Goal: Feedback & Contribution: Leave review/rating

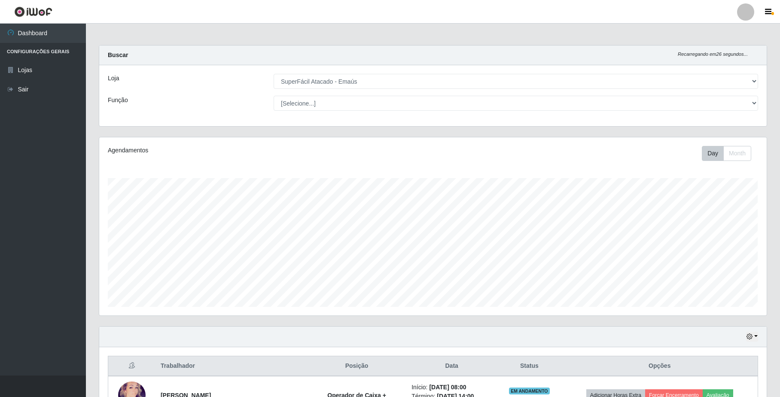
select select "407"
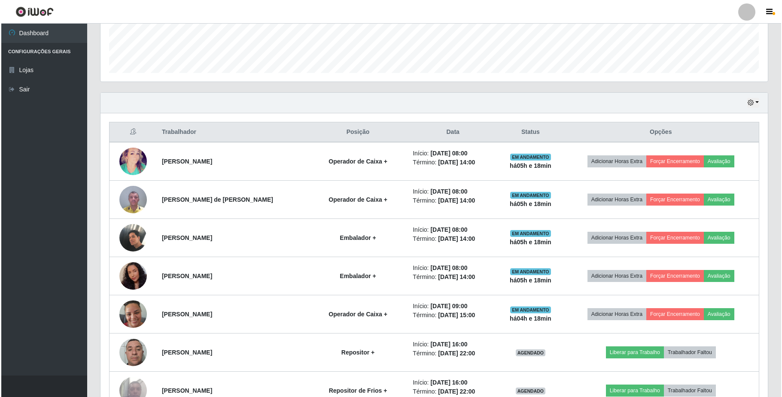
scroll to position [179, 667]
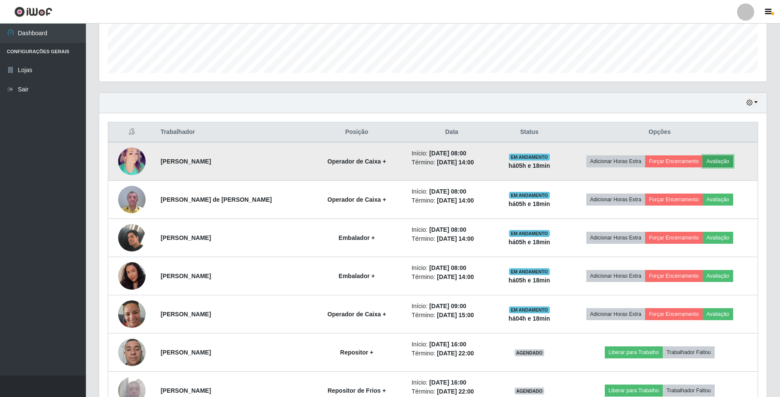
click at [727, 163] on button "Avaliação" at bounding box center [718, 161] width 30 height 12
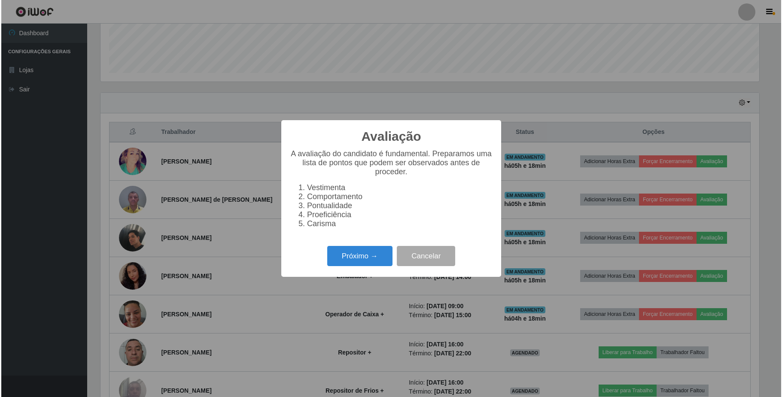
scroll to position [179, 660]
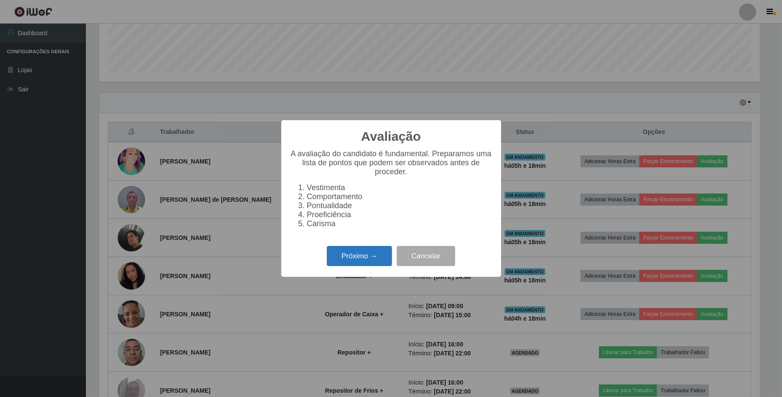
click at [358, 264] on button "Próximo →" at bounding box center [359, 256] width 65 height 20
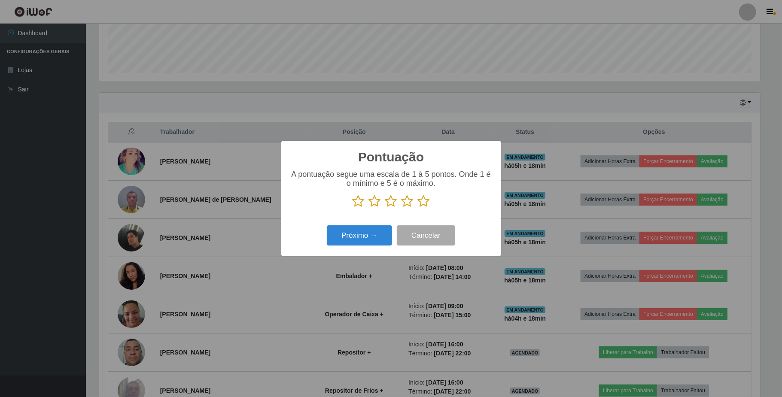
scroll to position [429248, 428765]
click at [408, 204] on icon at bounding box center [408, 201] width 12 height 13
click at [402, 208] on input "radio" at bounding box center [402, 208] width 0 height 0
click at [377, 237] on button "Próximo →" at bounding box center [359, 235] width 65 height 20
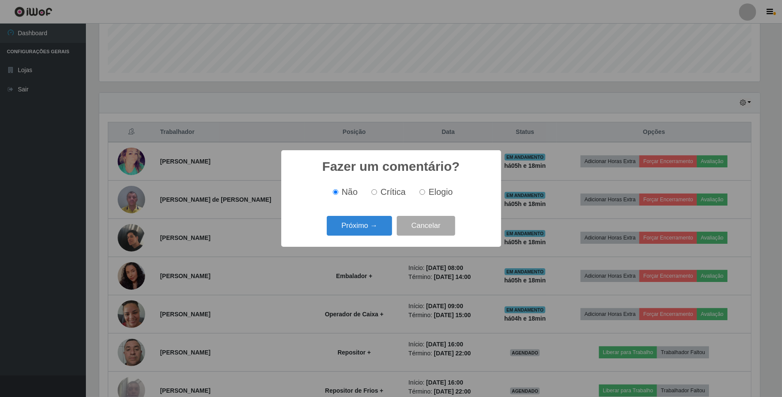
click at [423, 194] on input "Elogio" at bounding box center [423, 192] width 6 height 6
radio input "true"
click at [371, 232] on button "Próximo →" at bounding box center [359, 226] width 65 height 20
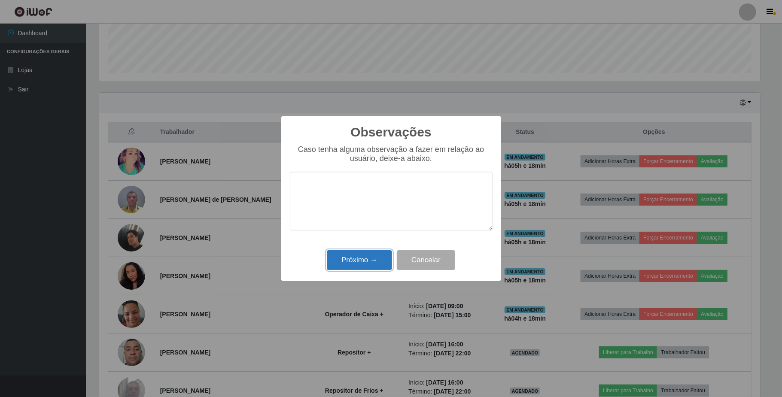
click at [362, 262] on button "Próximo →" at bounding box center [359, 260] width 65 height 20
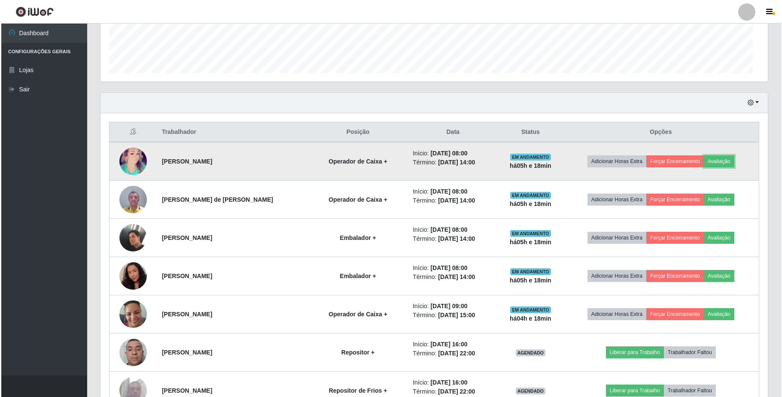
scroll to position [179, 667]
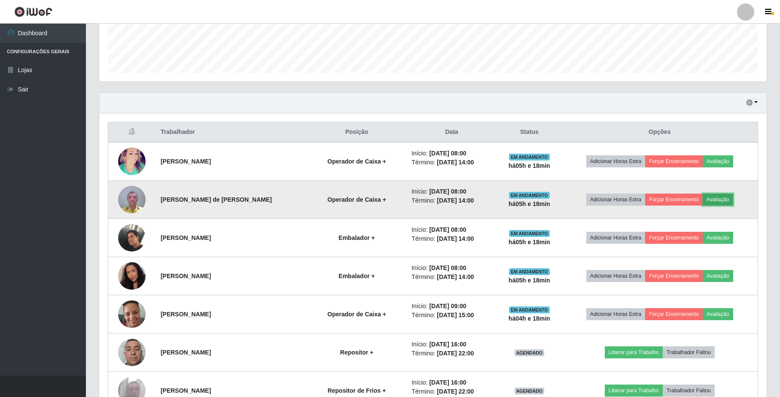
click at [722, 206] on button "Avaliação" at bounding box center [718, 200] width 30 height 12
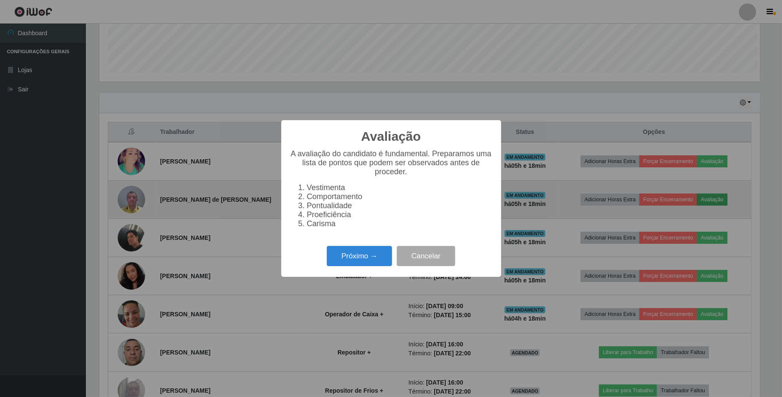
scroll to position [179, 660]
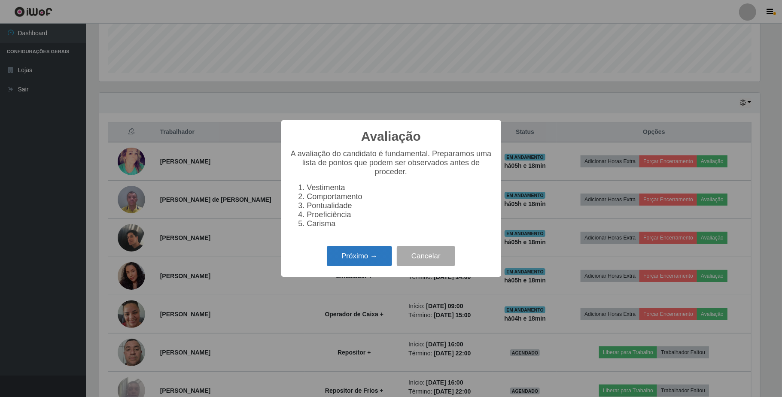
click at [380, 258] on button "Próximo →" at bounding box center [359, 256] width 65 height 20
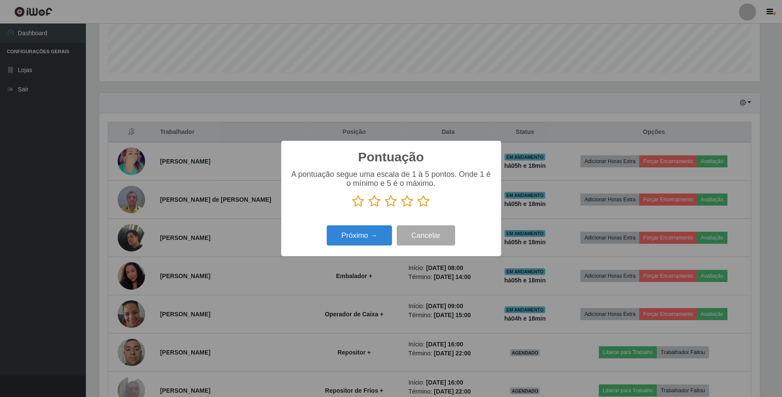
scroll to position [429248, 428765]
click at [406, 203] on icon at bounding box center [408, 201] width 12 height 13
click at [402, 208] on input "radio" at bounding box center [402, 208] width 0 height 0
click at [350, 231] on button "Próximo →" at bounding box center [359, 235] width 65 height 20
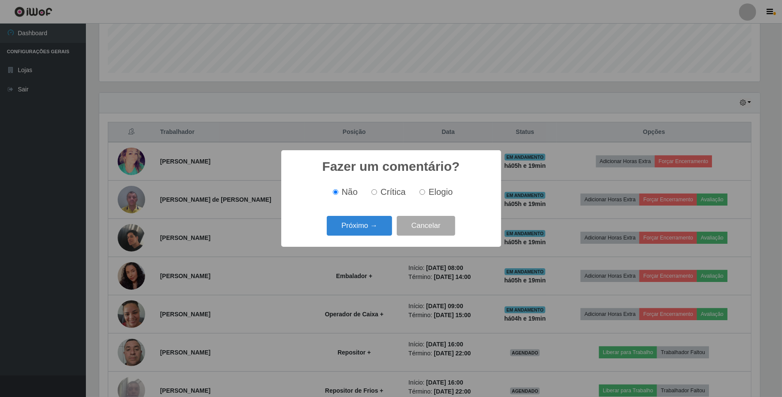
click at [420, 195] on input "Elogio" at bounding box center [423, 192] width 6 height 6
radio input "true"
click at [371, 227] on button "Próximo →" at bounding box center [359, 226] width 65 height 20
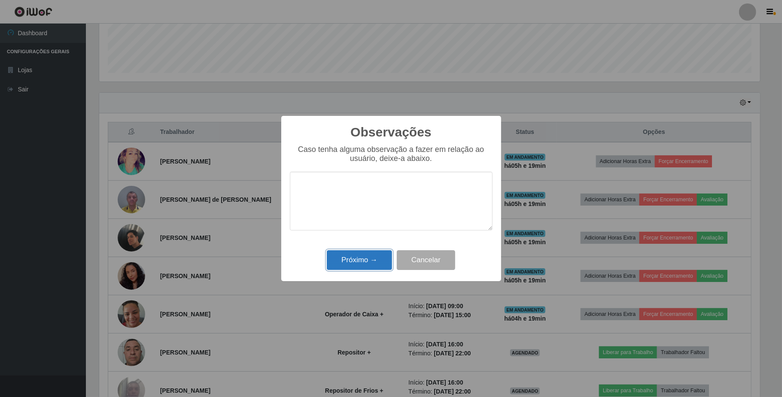
click at [365, 260] on button "Próximo →" at bounding box center [359, 260] width 65 height 20
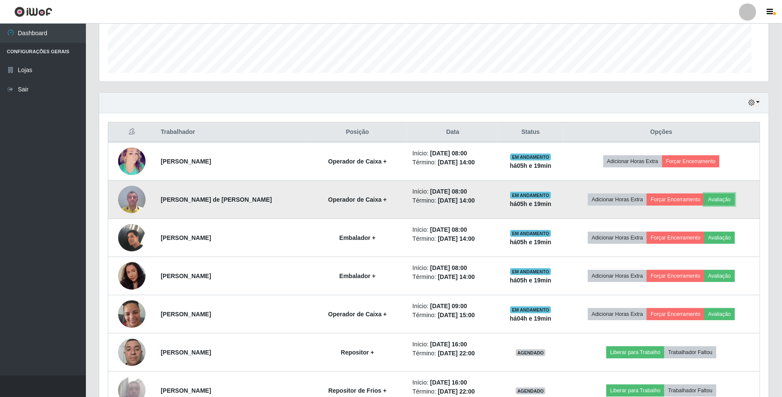
scroll to position [179, 667]
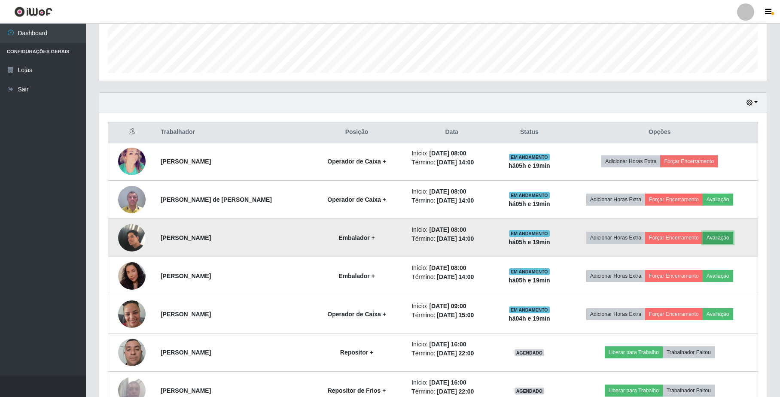
click at [712, 235] on button "Avaliação" at bounding box center [718, 238] width 30 height 12
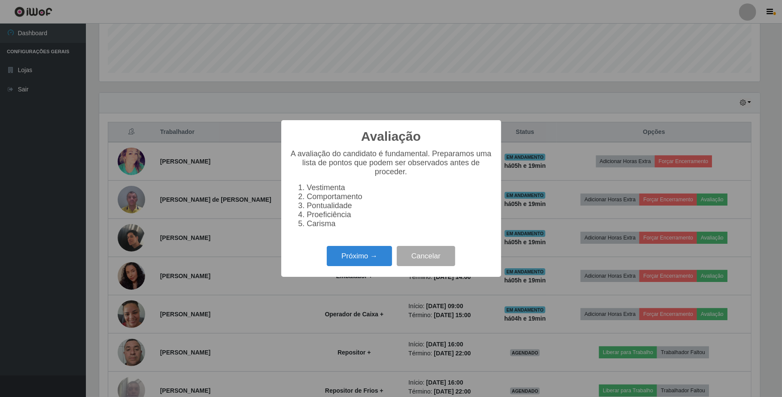
scroll to position [179, 660]
click at [366, 266] on button "Próximo →" at bounding box center [359, 256] width 65 height 20
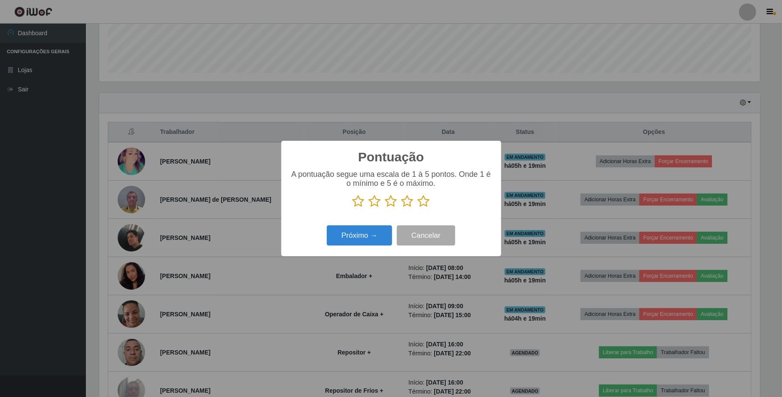
drag, startPoint x: 408, startPoint y: 202, endPoint x: 373, endPoint y: 222, distance: 40.8
click at [408, 202] on icon at bounding box center [408, 201] width 12 height 13
click at [402, 208] on input "radio" at bounding box center [402, 208] width 0 height 0
click at [357, 236] on button "Próximo →" at bounding box center [359, 235] width 65 height 20
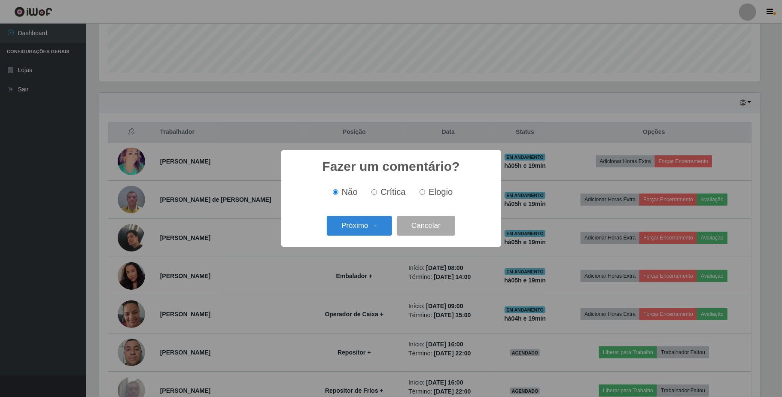
drag, startPoint x: 421, startPoint y: 194, endPoint x: 392, endPoint y: 212, distance: 34.0
click at [419, 197] on label "Elogio" at bounding box center [434, 192] width 37 height 10
click at [420, 195] on input "Elogio" at bounding box center [423, 192] width 6 height 6
radio input "true"
click at [375, 231] on button "Próximo →" at bounding box center [359, 226] width 65 height 20
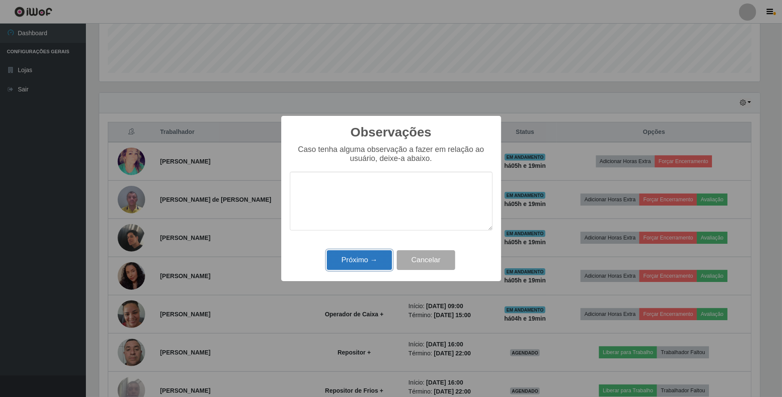
click at [371, 266] on button "Próximo →" at bounding box center [359, 260] width 65 height 20
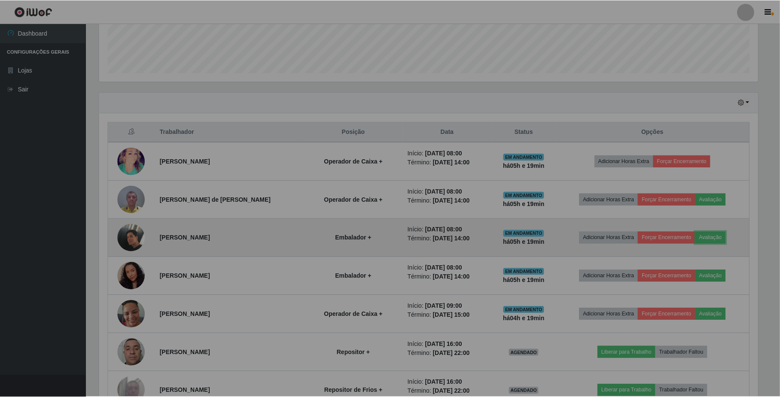
scroll to position [179, 667]
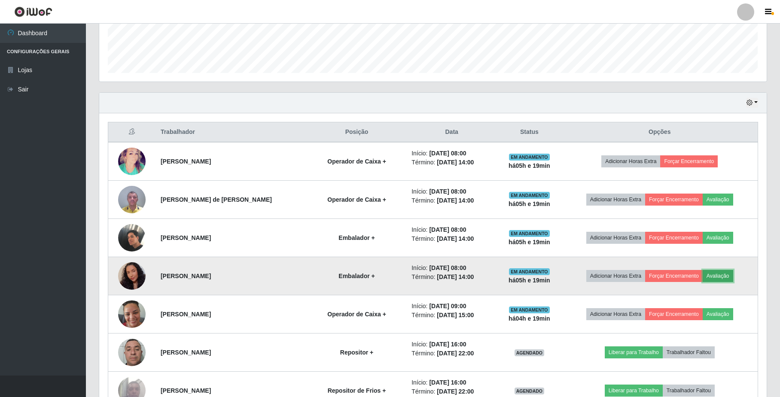
click at [722, 282] on button "Avaliação" at bounding box center [718, 276] width 30 height 12
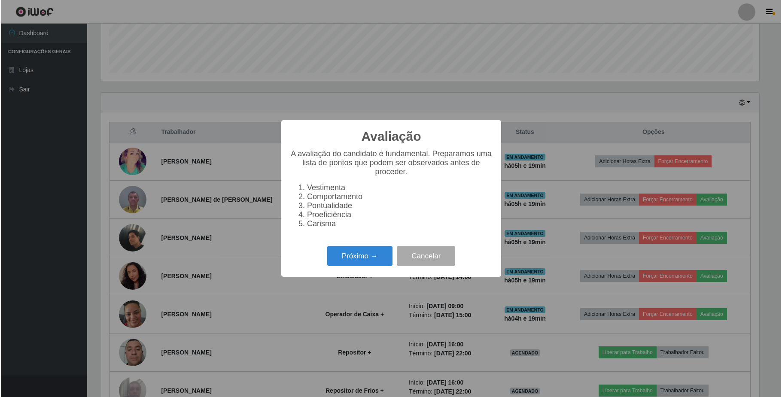
scroll to position [179, 660]
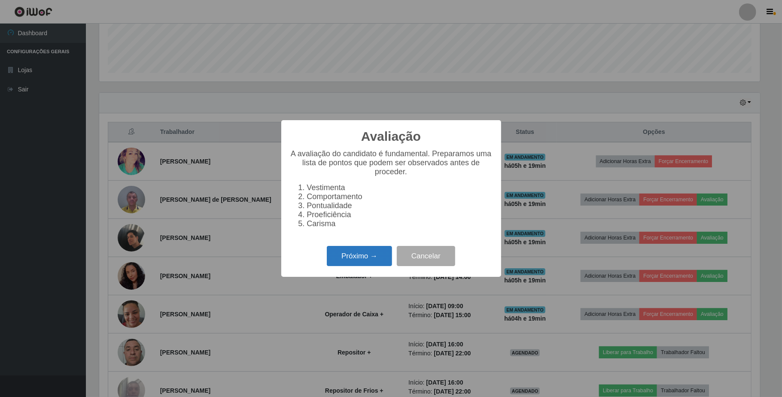
click at [385, 258] on button "Próximo →" at bounding box center [359, 256] width 65 height 20
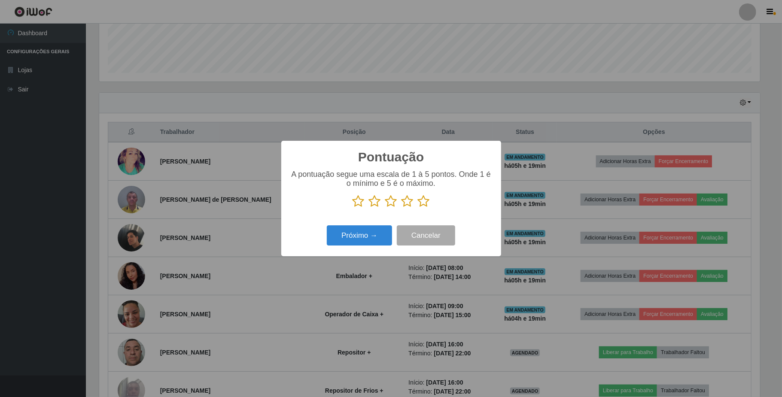
scroll to position [429248, 428765]
click at [412, 203] on icon at bounding box center [408, 201] width 12 height 13
click at [402, 208] on input "radio" at bounding box center [402, 208] width 0 height 0
click at [374, 234] on button "Próximo →" at bounding box center [359, 235] width 65 height 20
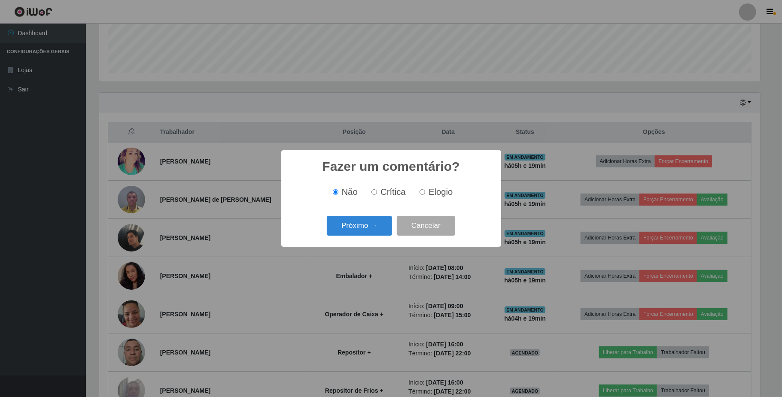
click at [420, 190] on input "Elogio" at bounding box center [423, 192] width 6 height 6
radio input "true"
click at [366, 224] on button "Próximo →" at bounding box center [359, 226] width 65 height 20
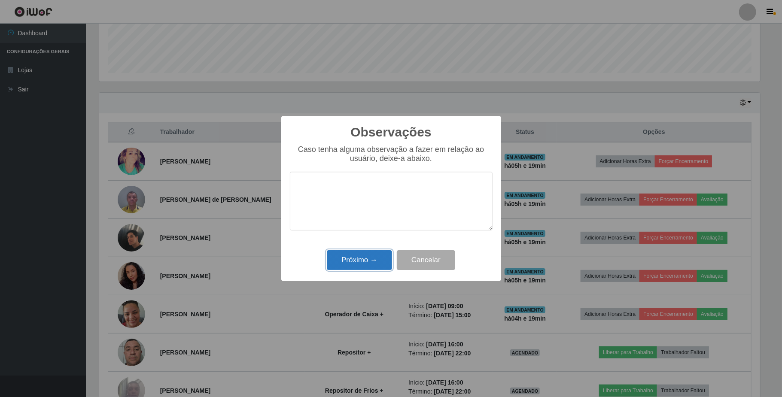
click at [354, 260] on button "Próximo →" at bounding box center [359, 260] width 65 height 20
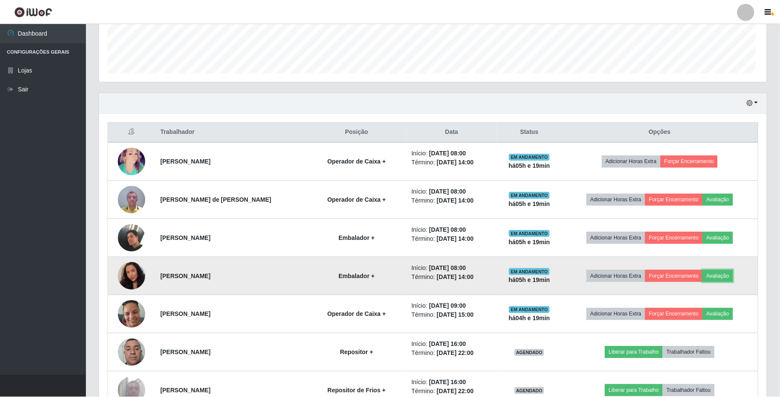
scroll to position [179, 667]
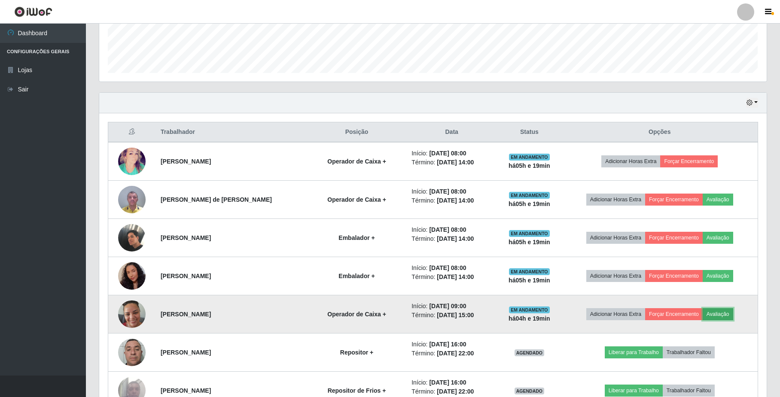
click at [715, 313] on button "Avaliação" at bounding box center [718, 314] width 30 height 12
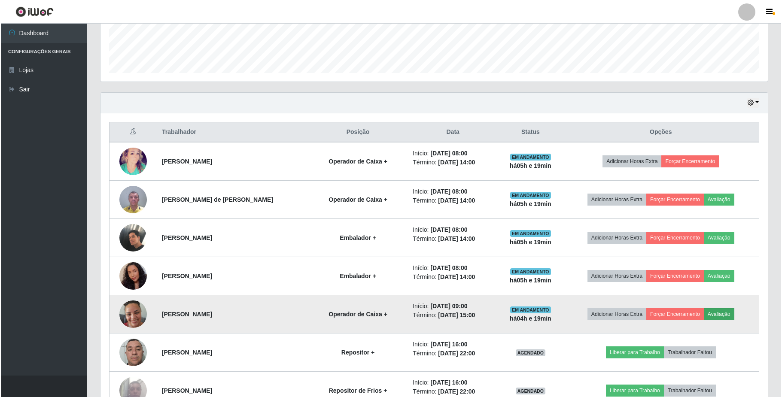
scroll to position [179, 660]
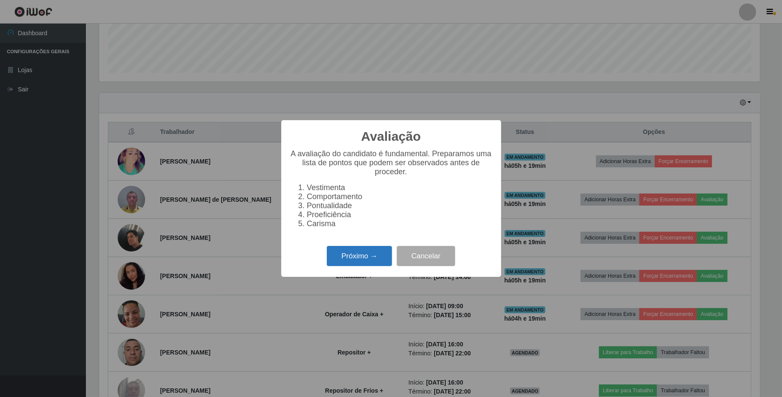
click at [356, 266] on button "Próximo →" at bounding box center [359, 256] width 65 height 20
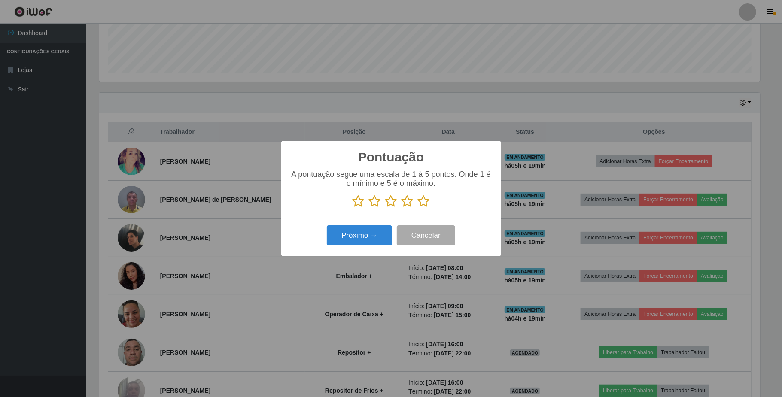
scroll to position [429248, 428765]
click at [404, 205] on icon at bounding box center [408, 201] width 12 height 13
click at [402, 208] on input "radio" at bounding box center [402, 208] width 0 height 0
click at [382, 228] on button "Próximo →" at bounding box center [359, 235] width 65 height 20
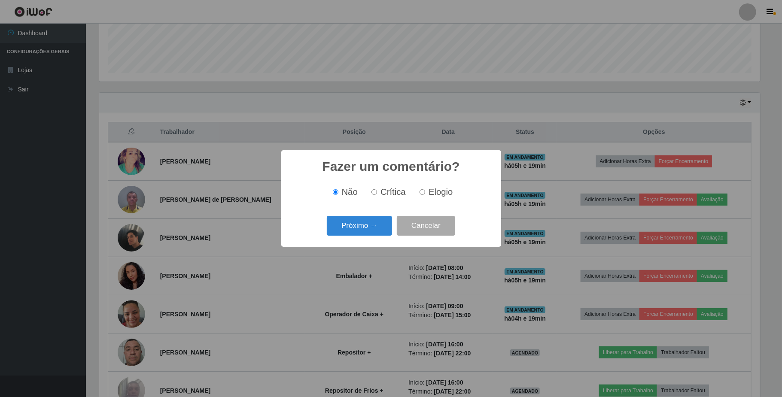
click at [429, 193] on span "Elogio" at bounding box center [441, 191] width 24 height 9
click at [425, 193] on input "Elogio" at bounding box center [423, 192] width 6 height 6
radio input "true"
click at [373, 222] on button "Próximo →" at bounding box center [359, 226] width 65 height 20
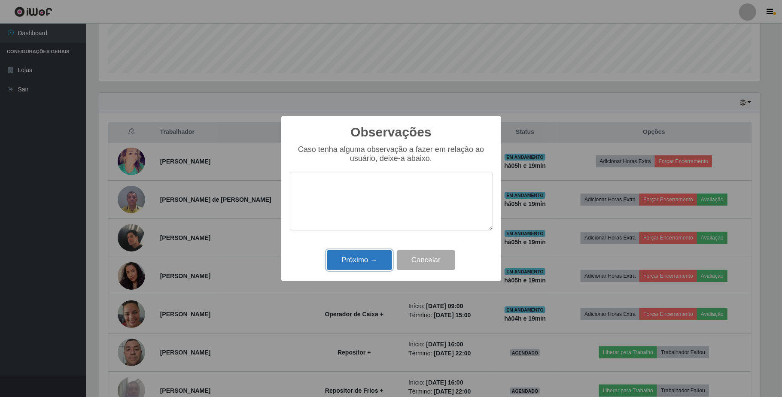
click at [362, 260] on button "Próximo →" at bounding box center [359, 260] width 65 height 20
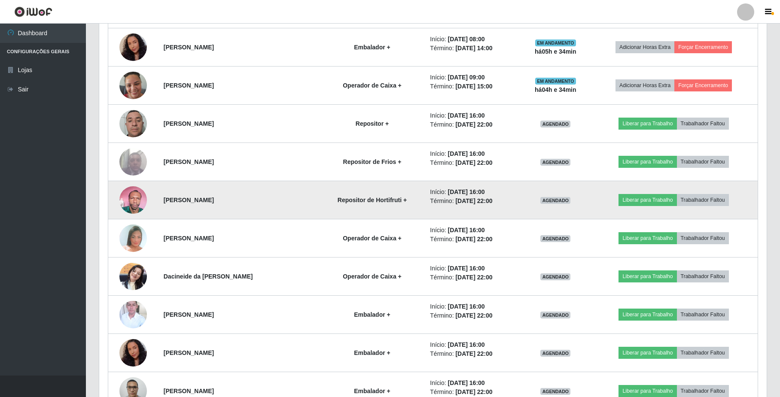
scroll to position [349, 0]
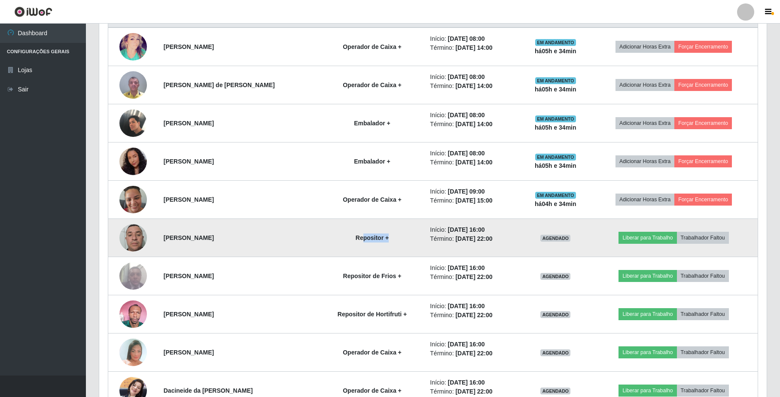
drag, startPoint x: 343, startPoint y: 239, endPoint x: 386, endPoint y: 240, distance: 43.0
click at [386, 240] on td "Repositor +" at bounding box center [372, 238] width 106 height 38
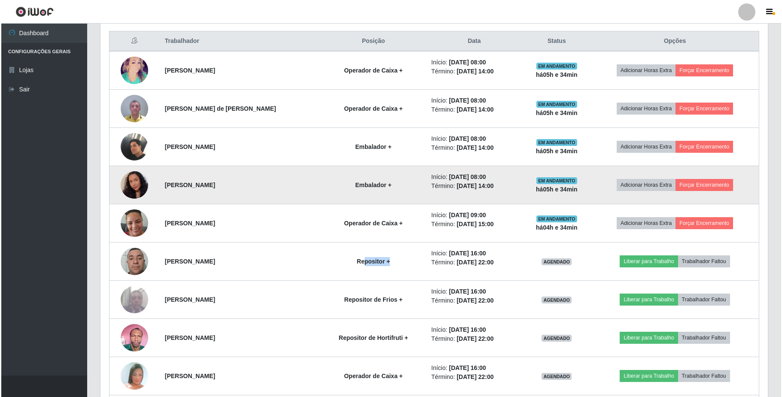
scroll to position [330, 0]
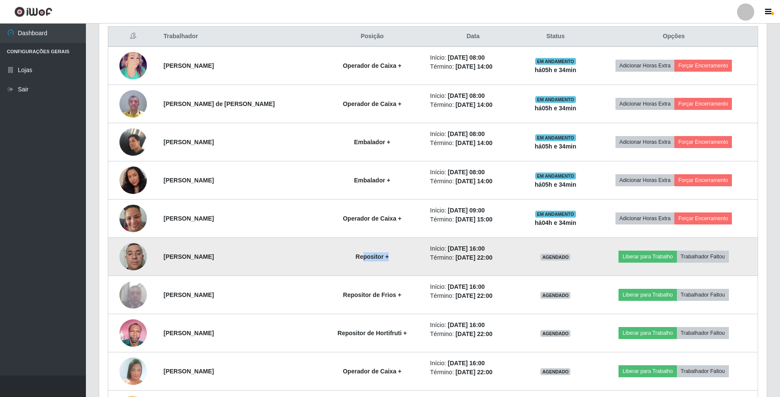
click at [390, 259] on td "Repositor +" at bounding box center [372, 257] width 106 height 38
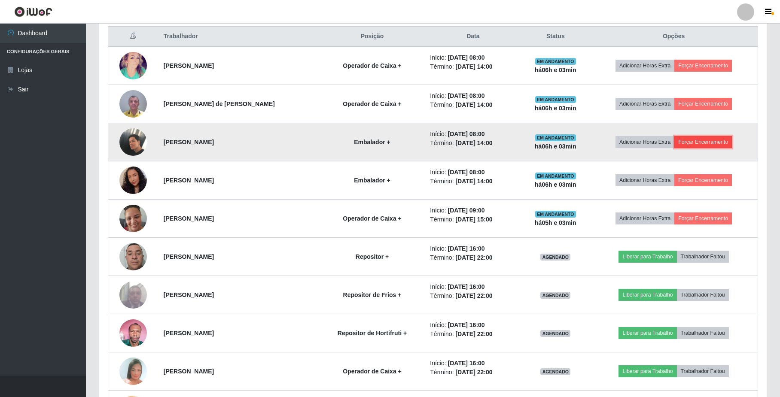
click at [694, 143] on button "Forçar Encerramento" at bounding box center [703, 142] width 58 height 12
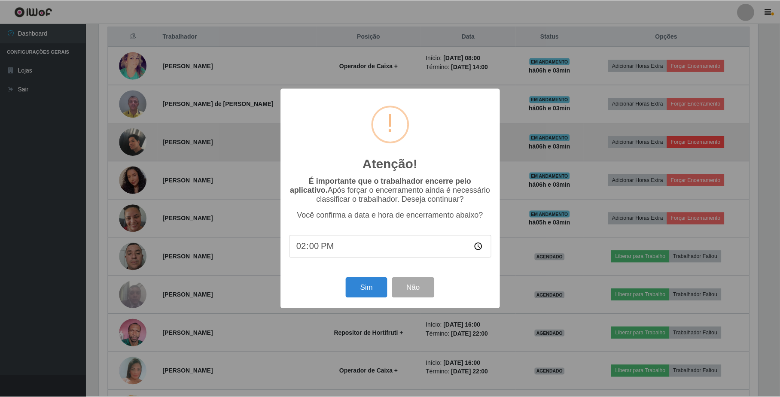
scroll to position [179, 660]
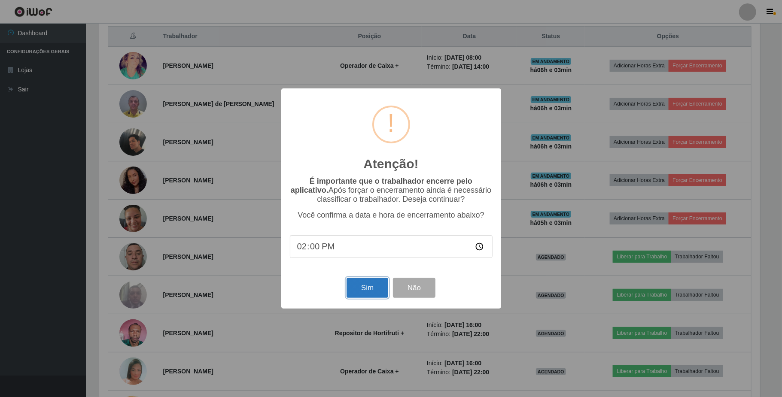
click at [363, 285] on button "Sim" at bounding box center [368, 288] width 42 height 20
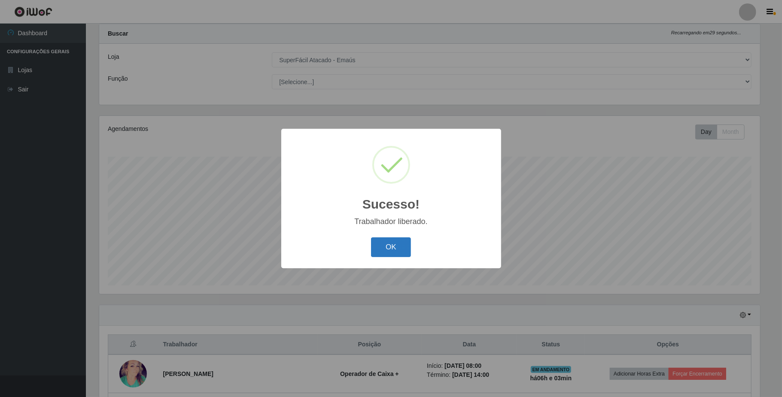
click at [409, 253] on button "OK" at bounding box center [391, 247] width 40 height 20
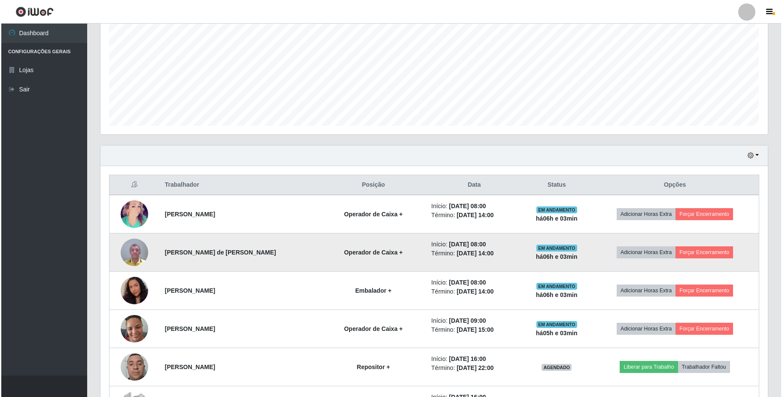
scroll to position [193, 0]
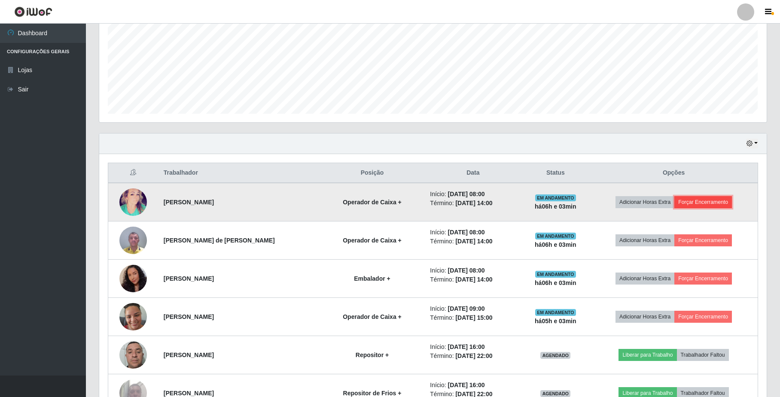
click at [689, 200] on button "Forçar Encerramento" at bounding box center [703, 202] width 58 height 12
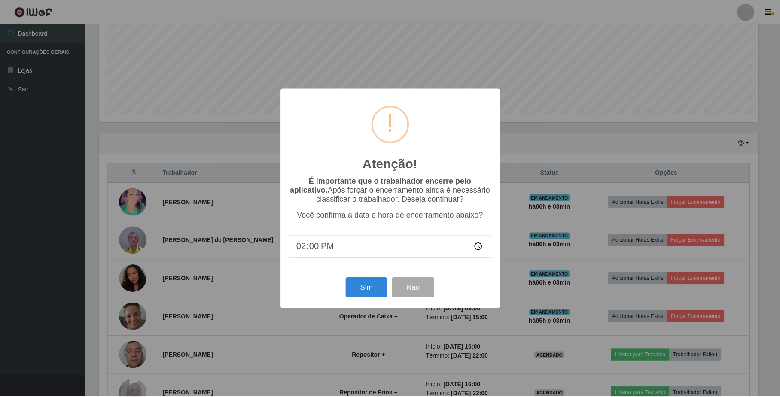
scroll to position [179, 660]
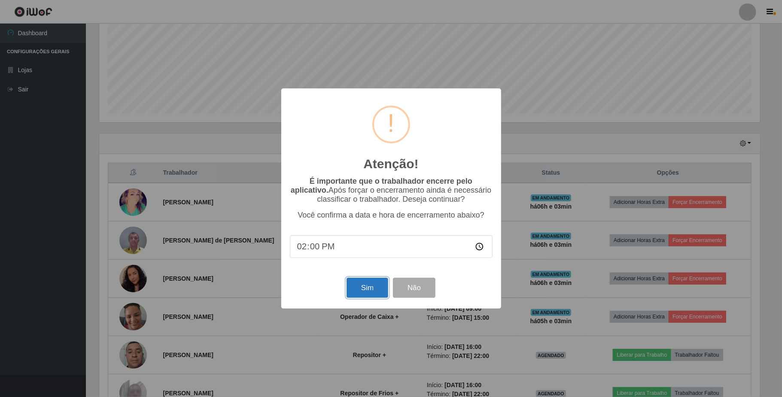
click at [375, 292] on button "Sim" at bounding box center [368, 288] width 42 height 20
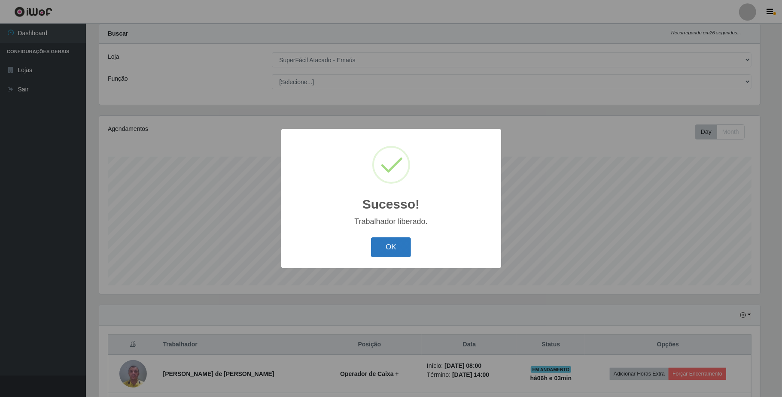
click at [386, 253] on button "OK" at bounding box center [391, 247] width 40 height 20
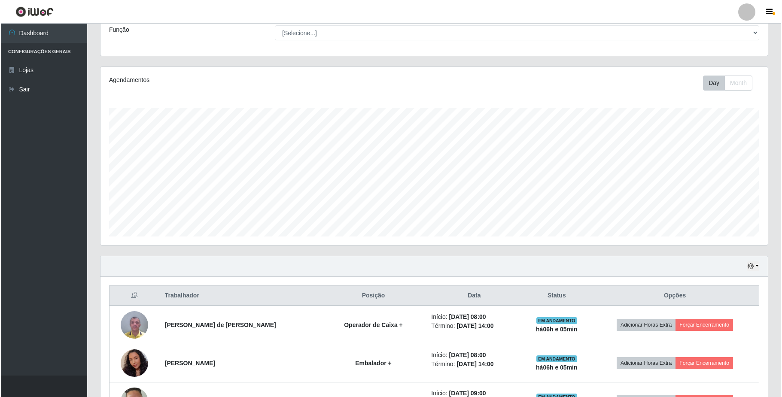
scroll to position [136, 0]
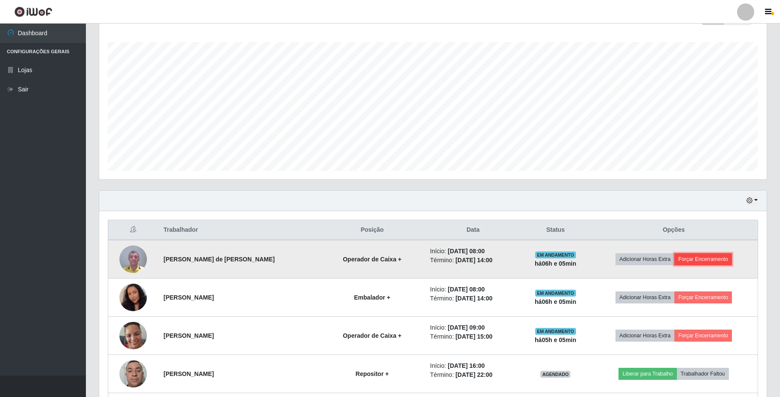
click at [692, 260] on button "Forçar Encerramento" at bounding box center [703, 259] width 58 height 12
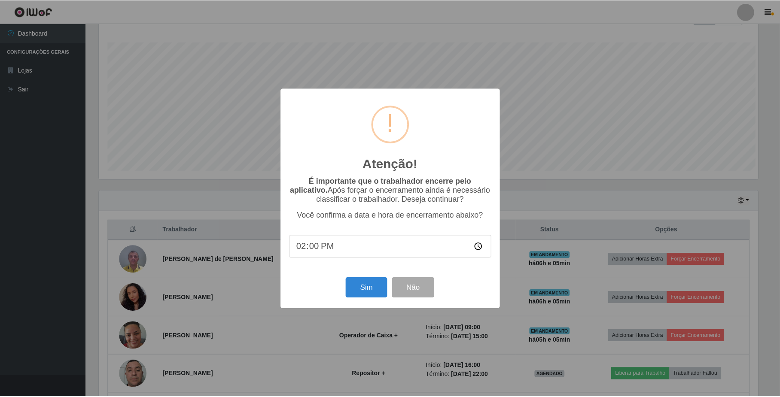
scroll to position [179, 660]
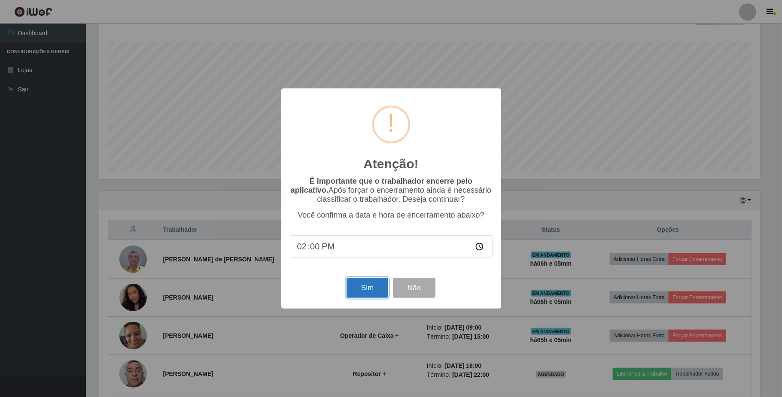
click at [373, 292] on button "Sim" at bounding box center [368, 288] width 42 height 20
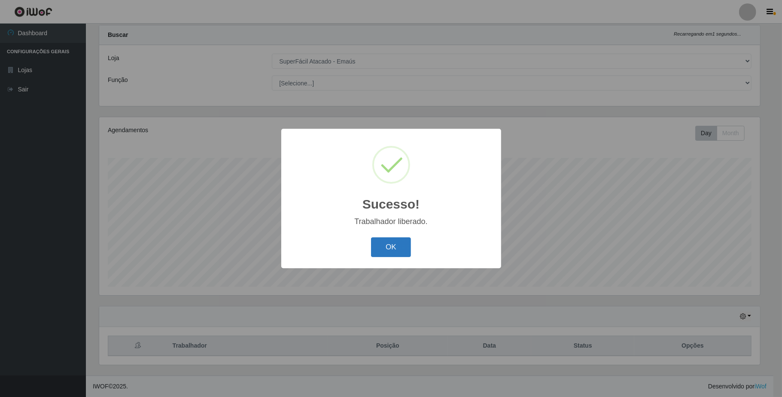
click at [394, 255] on button "OK" at bounding box center [391, 247] width 40 height 20
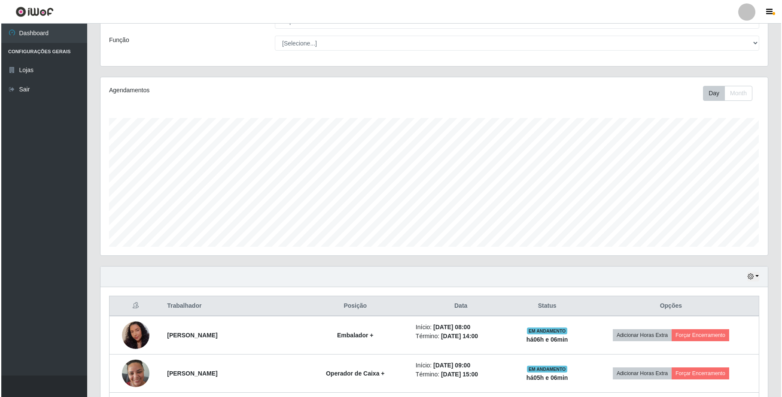
scroll to position [136, 0]
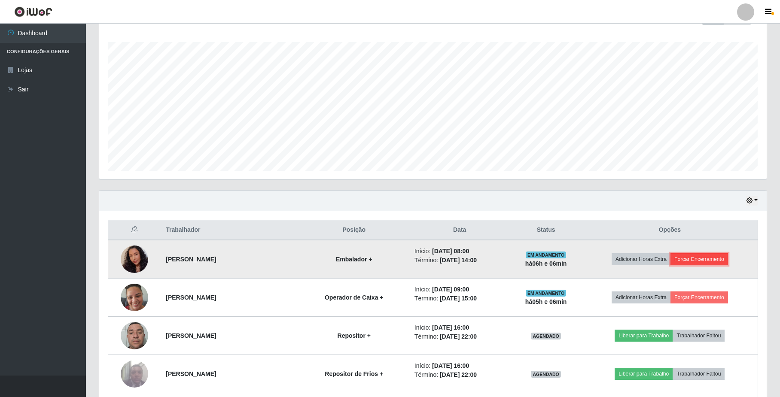
click at [700, 259] on button "Forçar Encerramento" at bounding box center [699, 259] width 58 height 12
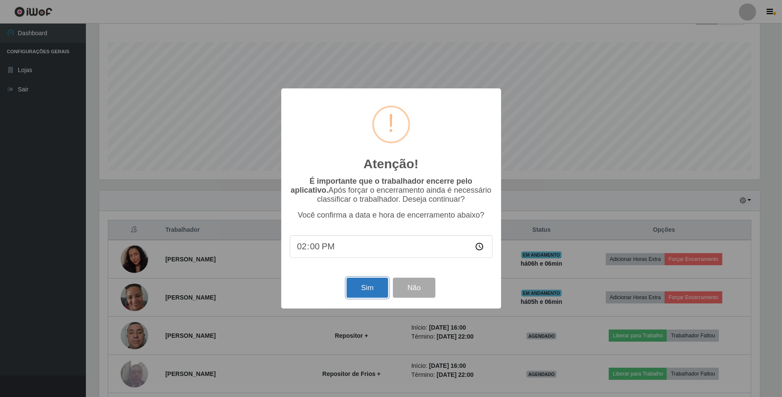
click at [371, 291] on button "Sim" at bounding box center [368, 288] width 42 height 20
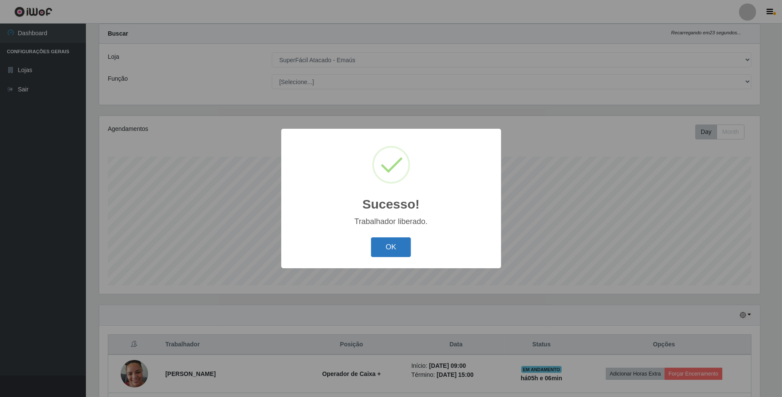
click at [394, 249] on button "OK" at bounding box center [391, 247] width 40 height 20
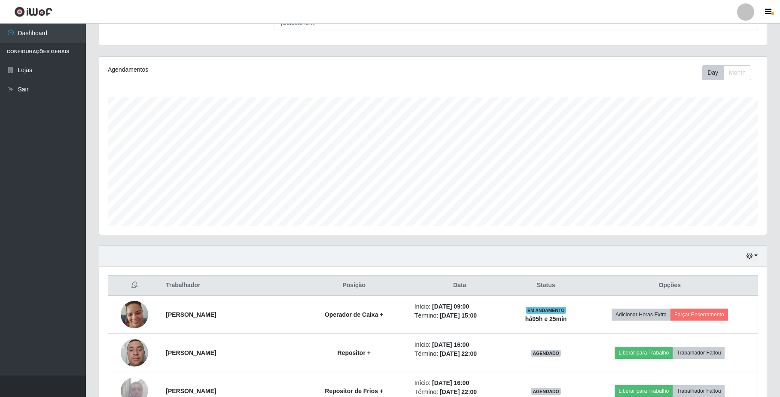
scroll to position [62, 0]
